Goal: Task Accomplishment & Management: Use online tool/utility

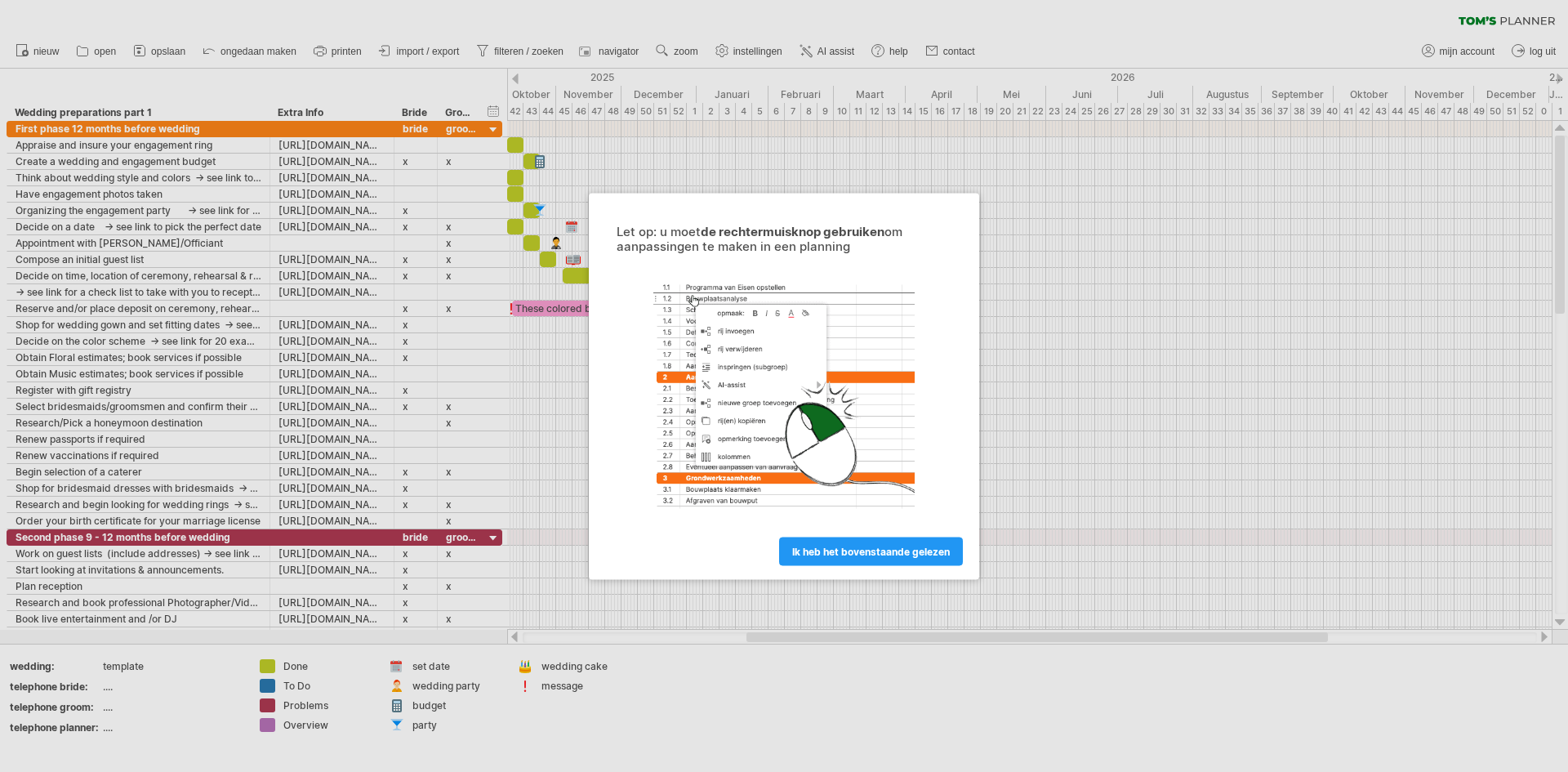
click at [864, 552] on span "ik heb het bovenstaande gelezen" at bounding box center [871, 551] width 158 height 12
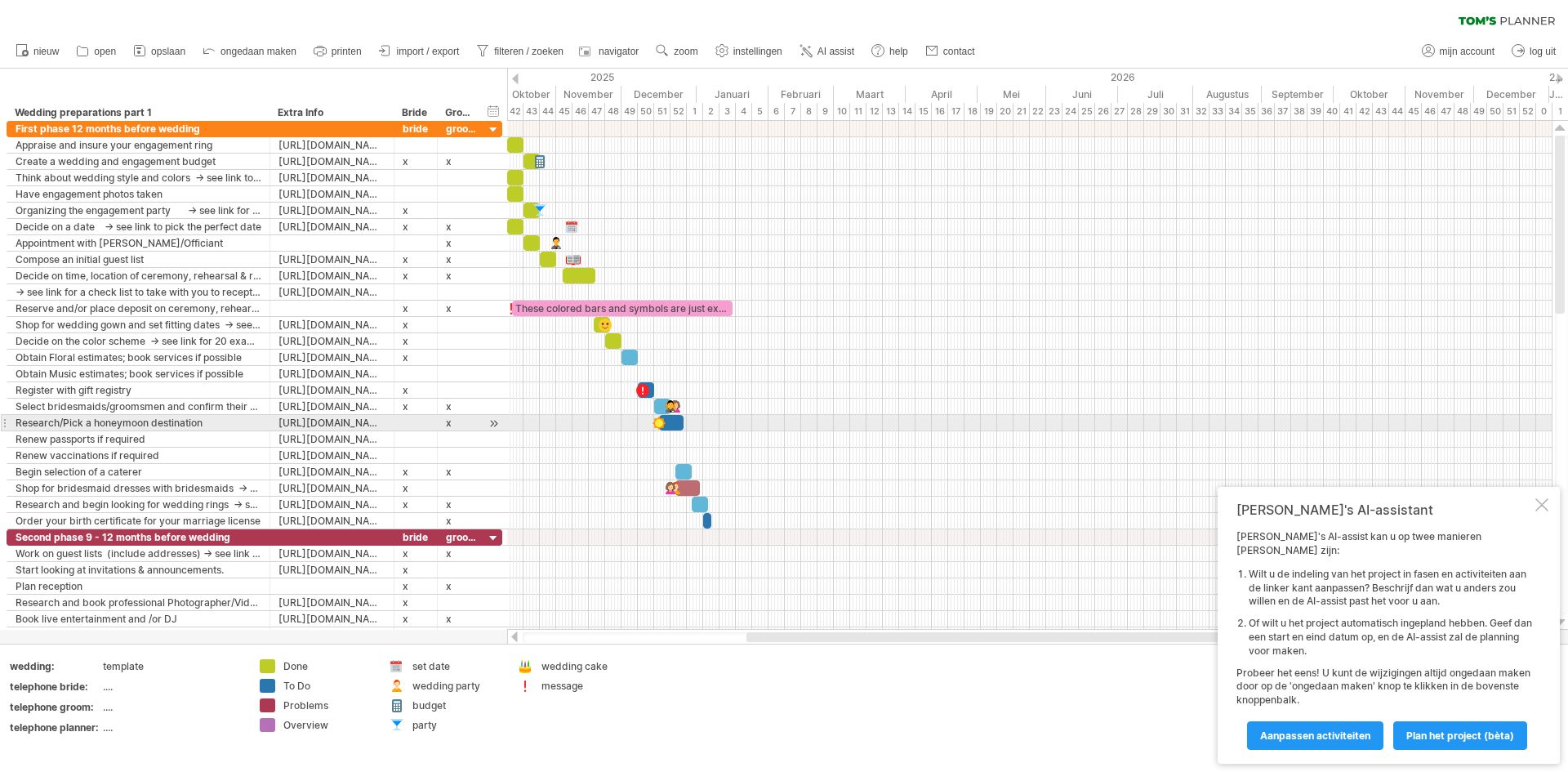
drag, startPoint x: 500, startPoint y: 378, endPoint x: 602, endPoint y: 427, distance: 113.2
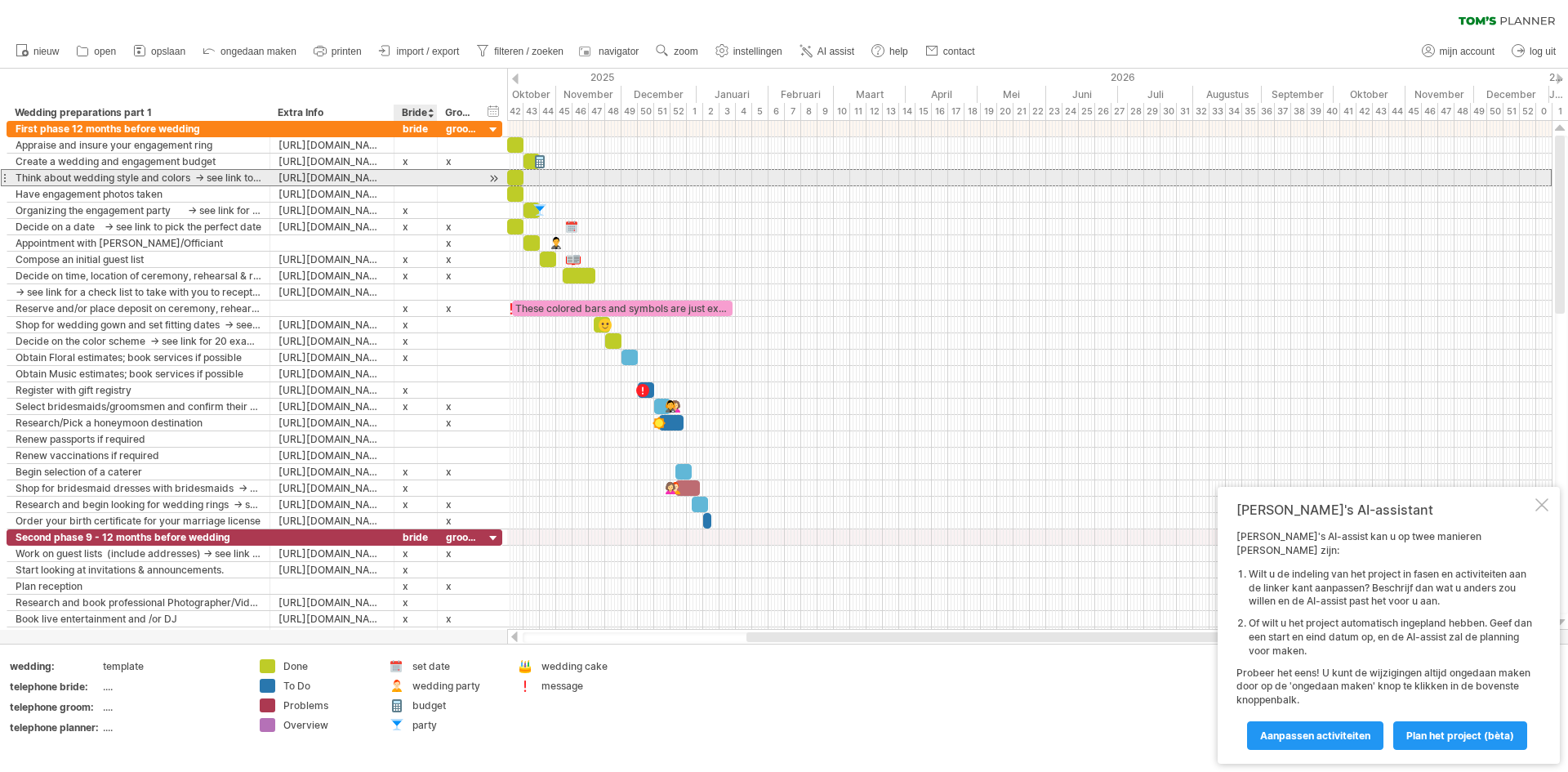
click at [406, 180] on div at bounding box center [415, 177] width 26 height 15
click at [413, 178] on div at bounding box center [415, 177] width 26 height 15
click at [459, 180] on div at bounding box center [461, 177] width 30 height 15
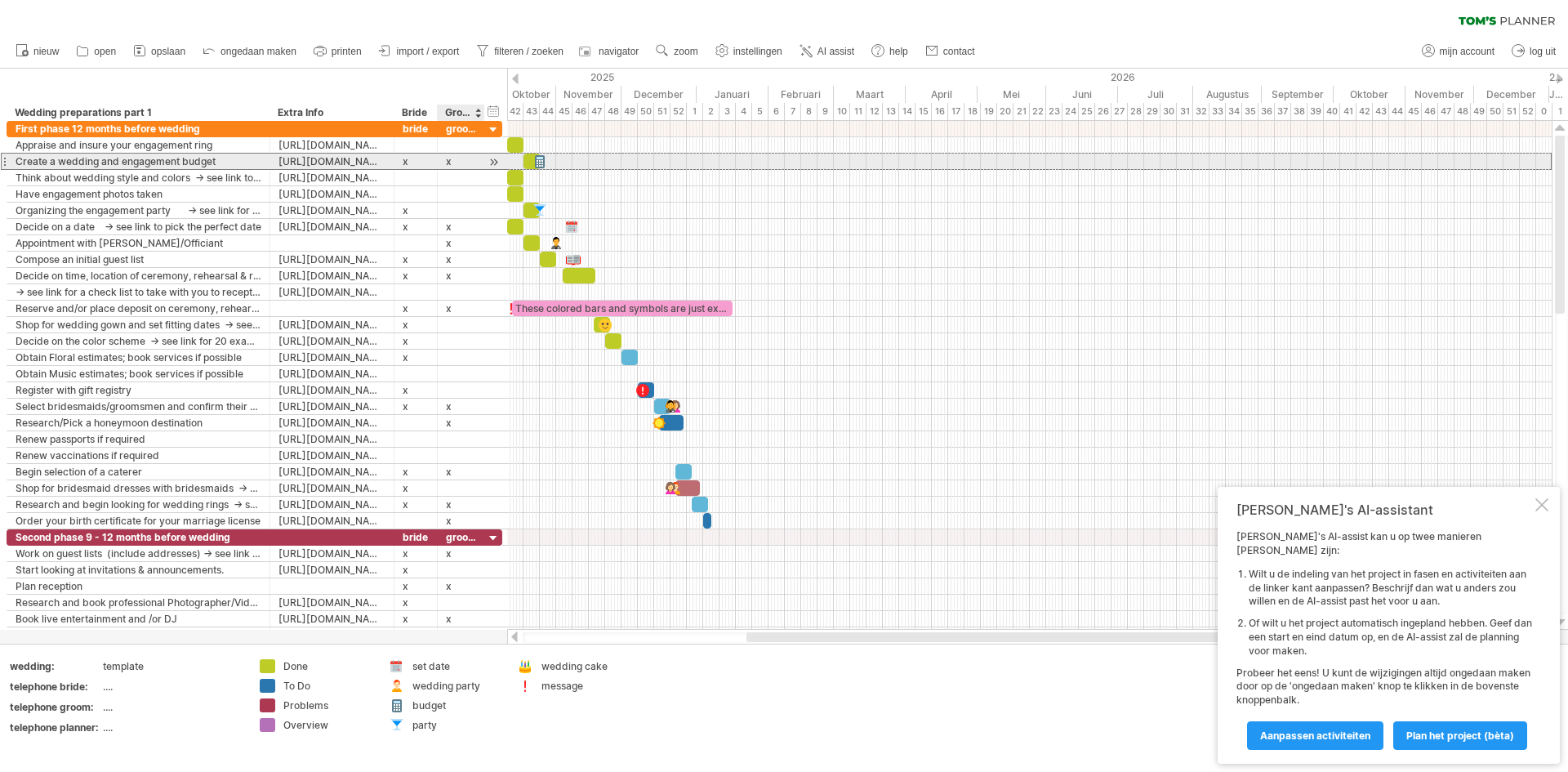
click at [456, 158] on div "x" at bounding box center [461, 161] width 30 height 15
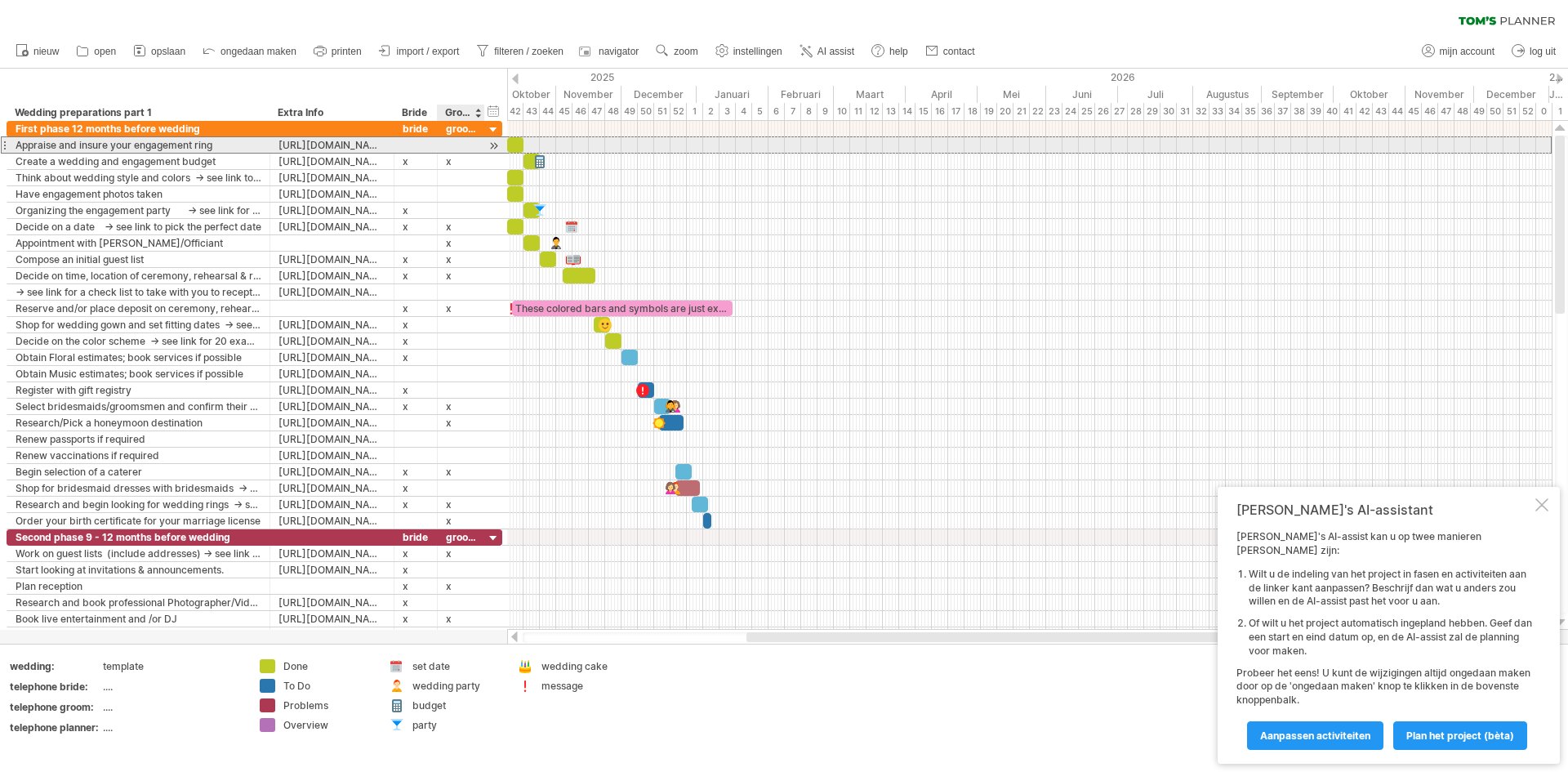
click at [455, 148] on div at bounding box center [461, 145] width 30 height 15
click at [418, 146] on div at bounding box center [415, 145] width 26 height 15
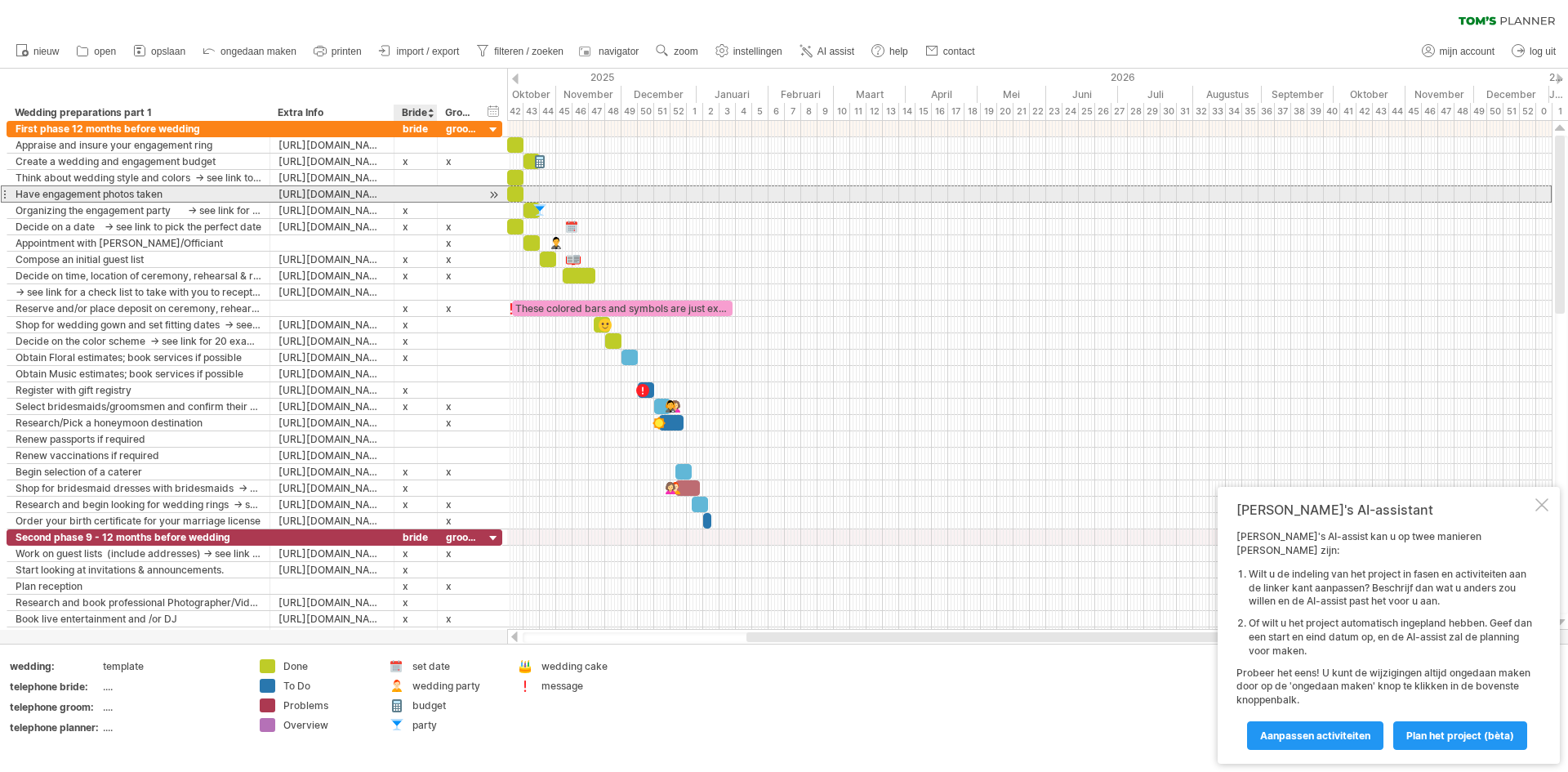
click at [416, 194] on div at bounding box center [415, 193] width 26 height 15
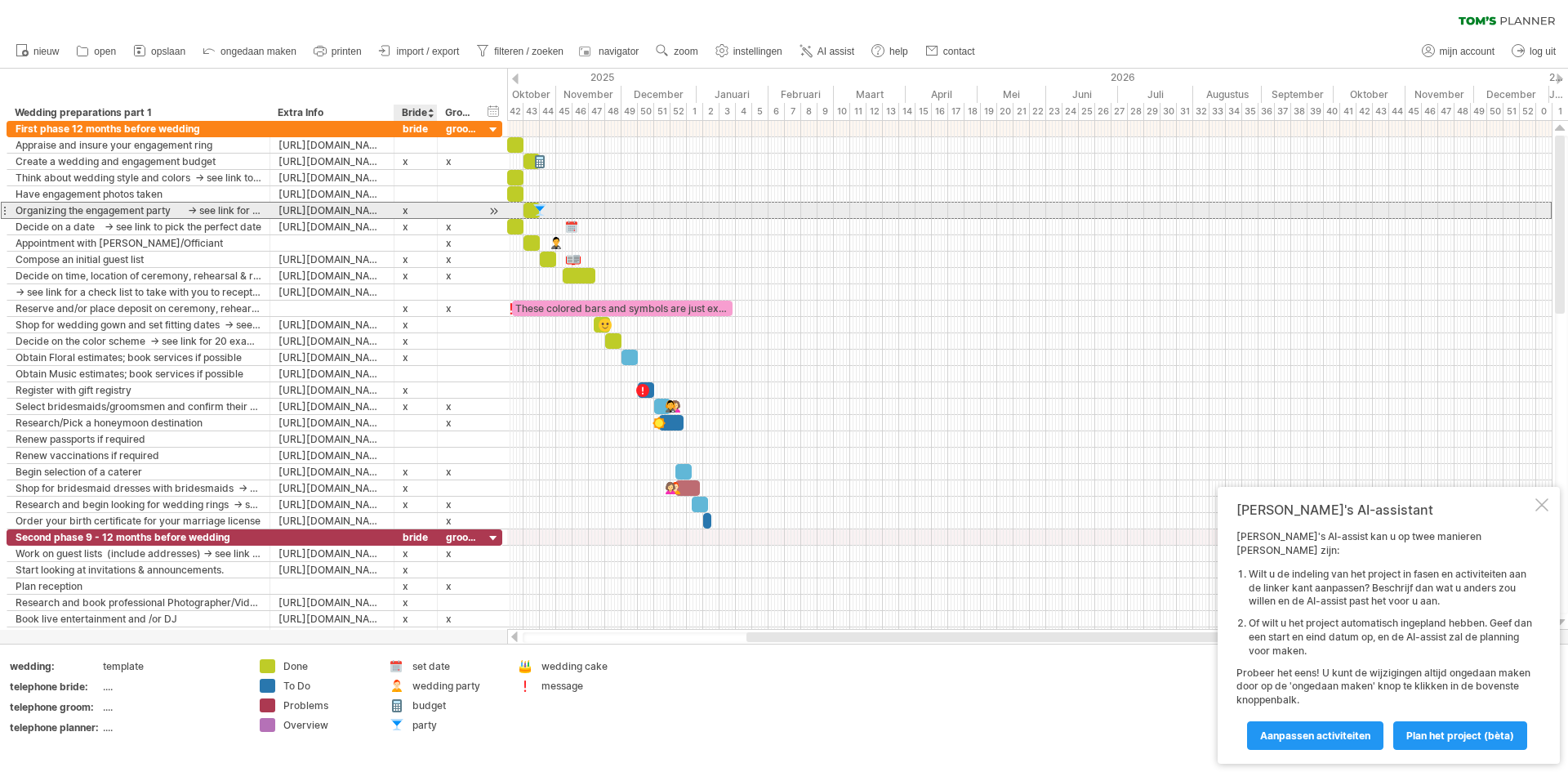
click at [415, 211] on div "x" at bounding box center [415, 210] width 26 height 15
